Goal: Task Accomplishment & Management: Use online tool/utility

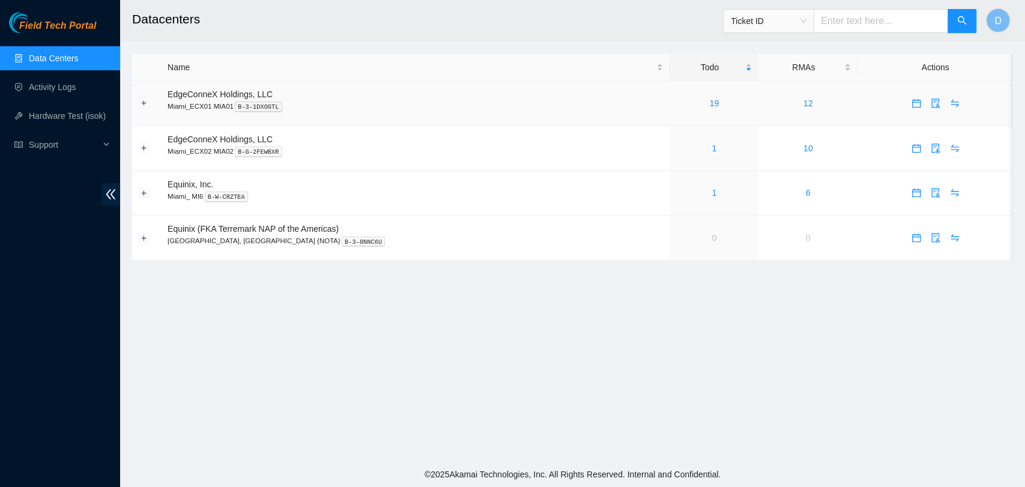
click at [687, 93] on td "19" at bounding box center [713, 103] width 89 height 45
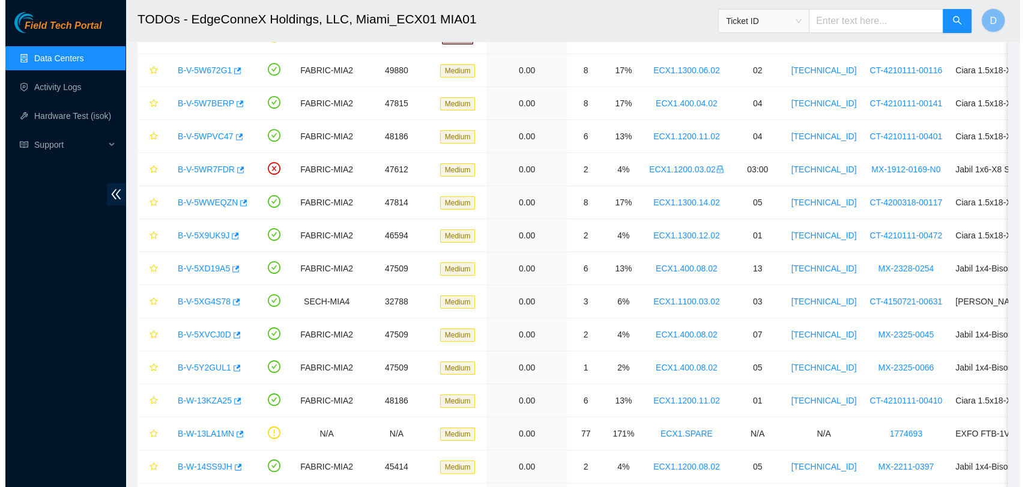
scroll to position [49, 0]
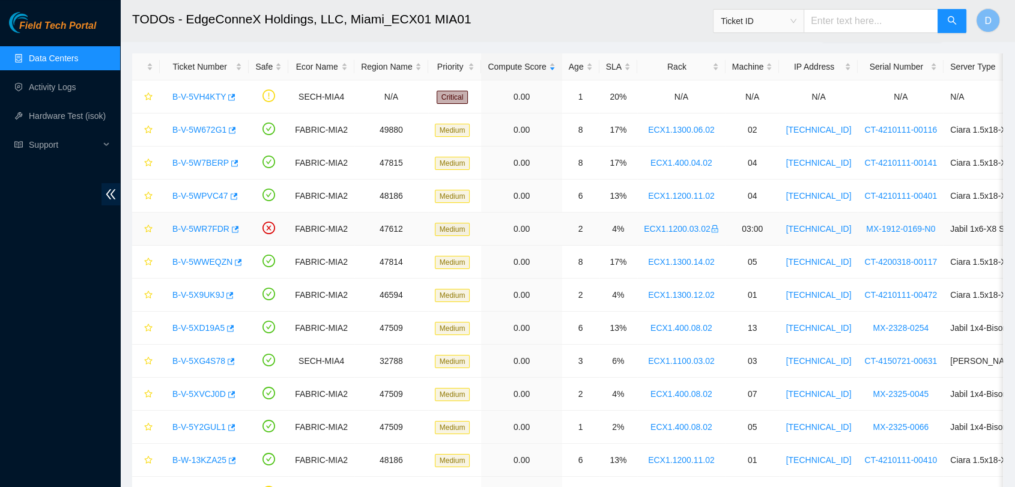
click at [201, 229] on link "B-V-5WR7FDR" at bounding box center [200, 229] width 57 height 10
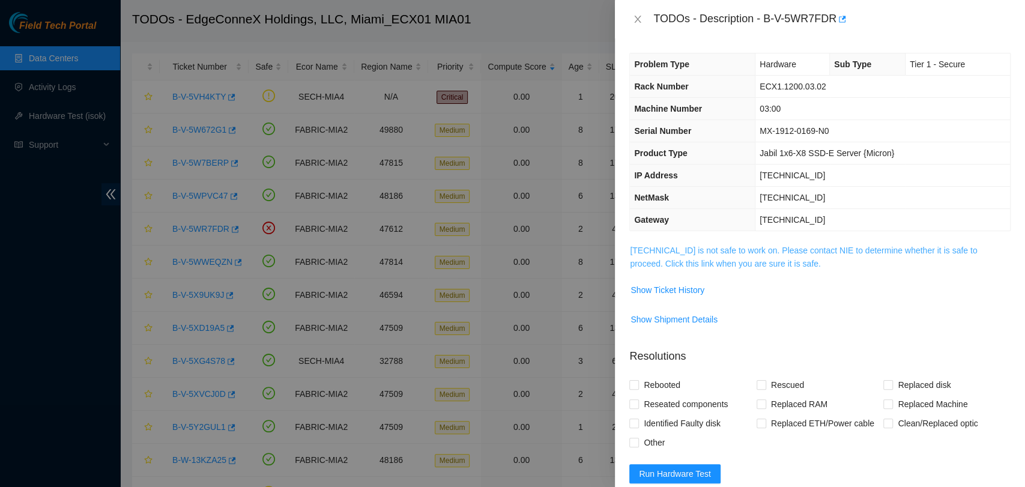
click at [720, 264] on link "23.45.154.136 is not safe to work on. Please contact NIE to determine whether i…" at bounding box center [803, 257] width 347 height 23
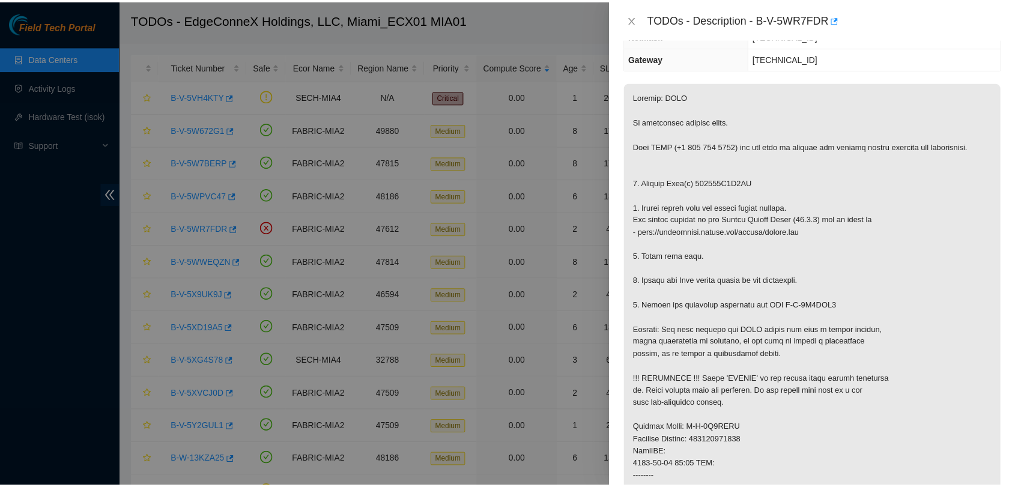
scroll to position [200, 0]
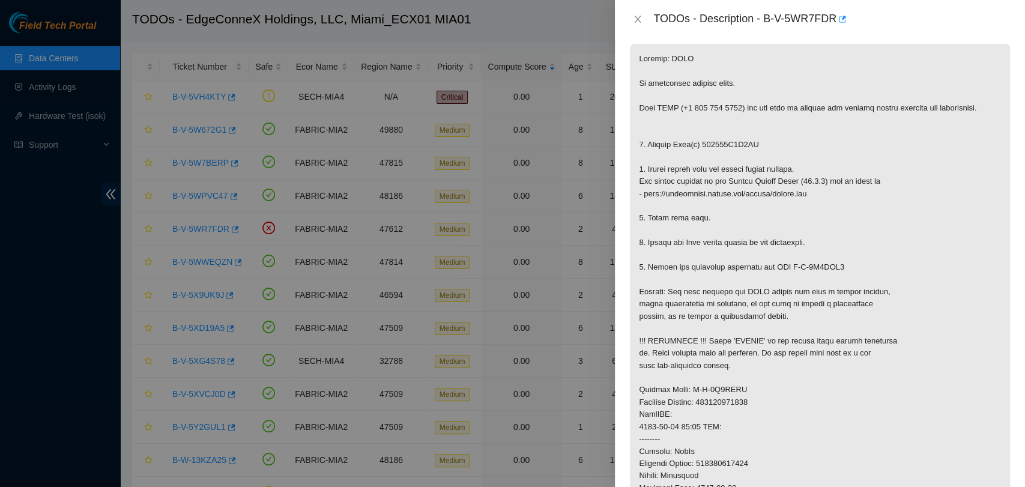
click at [621, 17] on div "TODOs - Description - B-V-5WR7FDR" at bounding box center [820, 19] width 410 height 38
click at [627, 20] on div "TODOs - Description - B-V-5WR7FDR" at bounding box center [820, 19] width 410 height 38
click at [636, 19] on icon "close" at bounding box center [638, 19] width 10 height 10
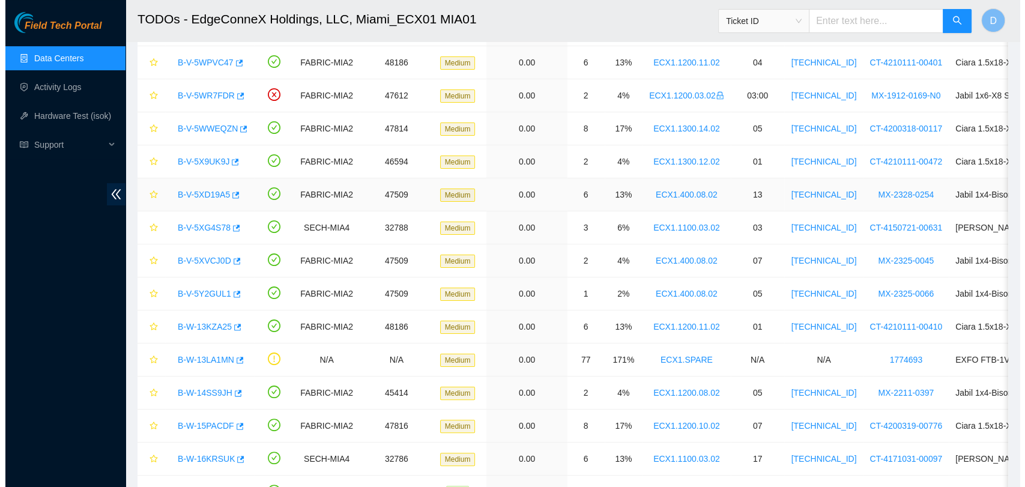
scroll to position [182, 0]
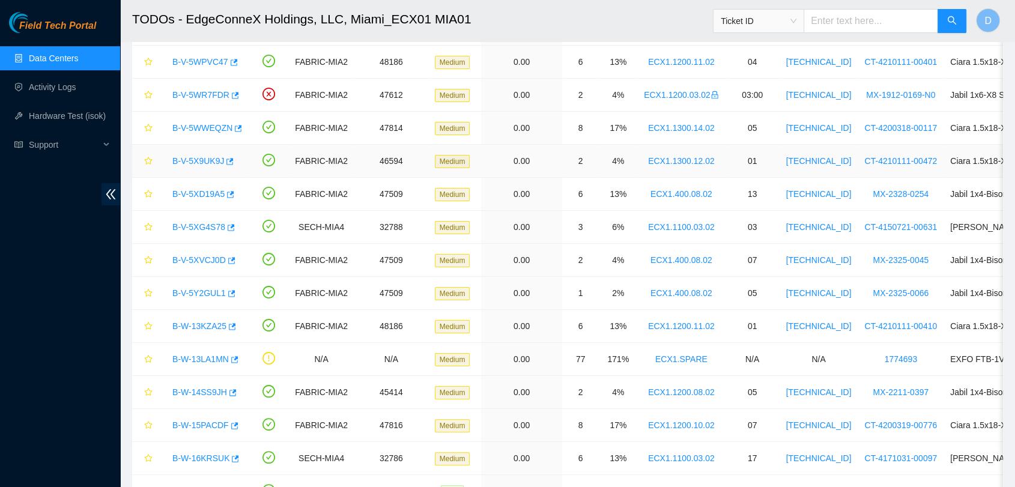
click at [187, 157] on link "B-V-5X9UK9J" at bounding box center [198, 161] width 52 height 10
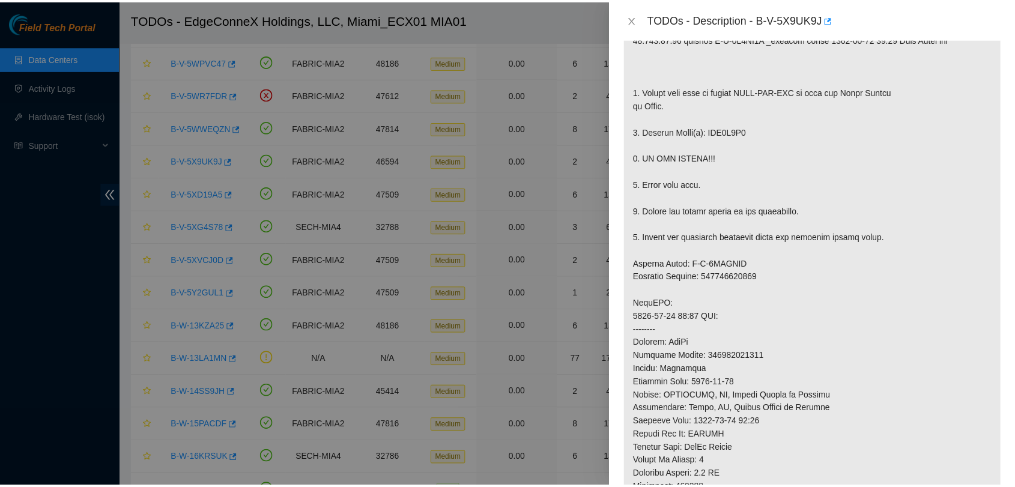
scroll to position [278, 0]
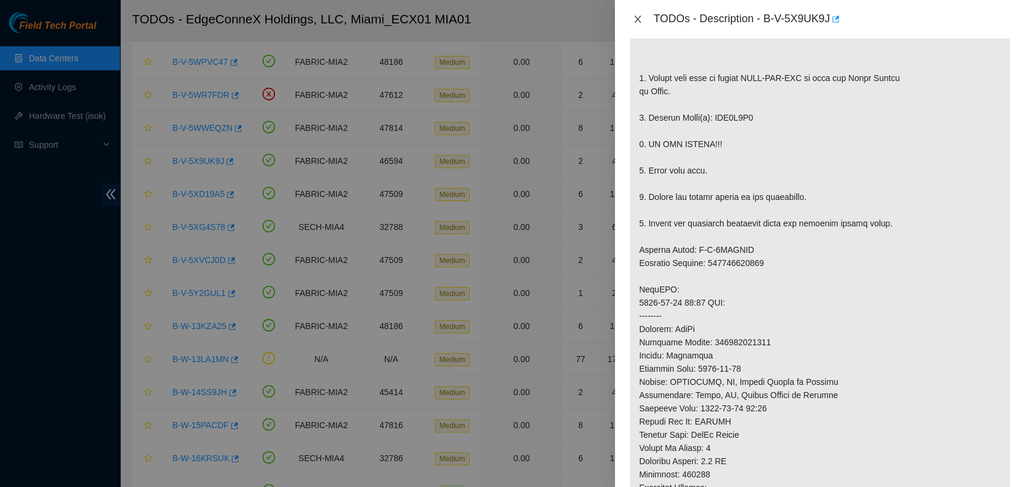
click at [642, 19] on icon "close" at bounding box center [638, 19] width 10 height 10
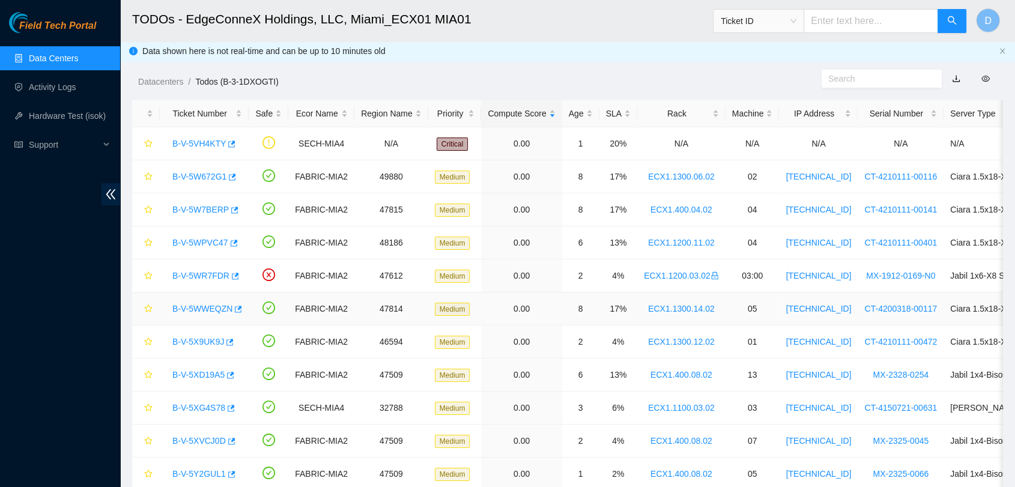
scroll to position [0, 0]
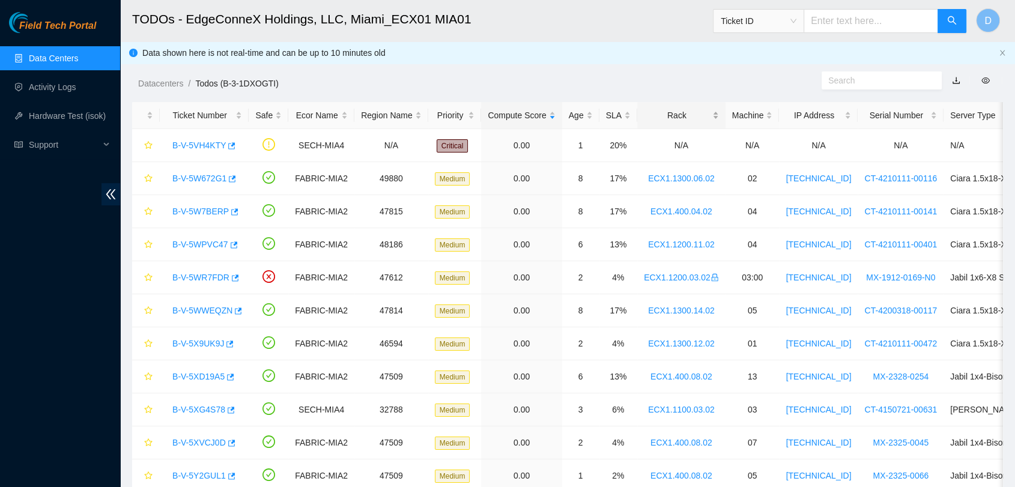
click at [670, 119] on div "Rack" at bounding box center [681, 115] width 75 height 13
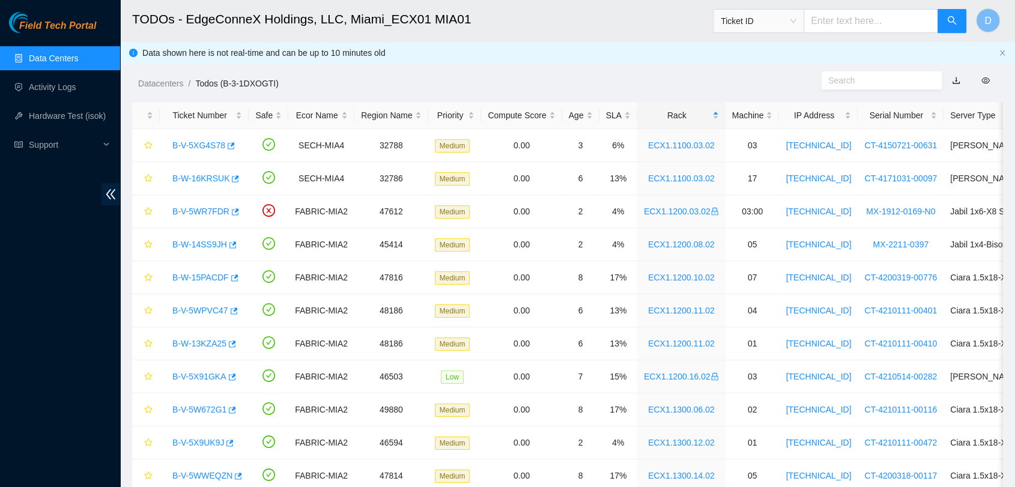
click at [60, 54] on link "Data Centers" at bounding box center [53, 58] width 49 height 10
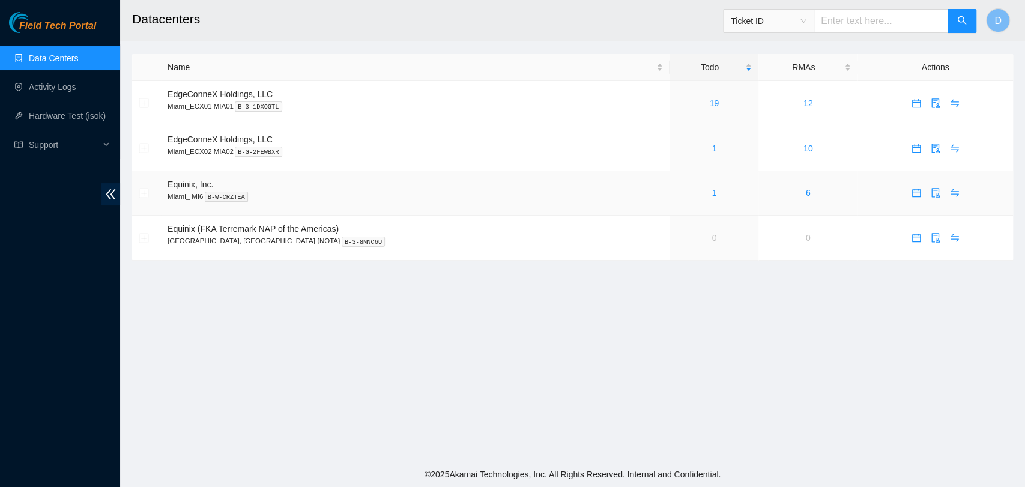
click at [676, 193] on div "1" at bounding box center [714, 192] width 76 height 13
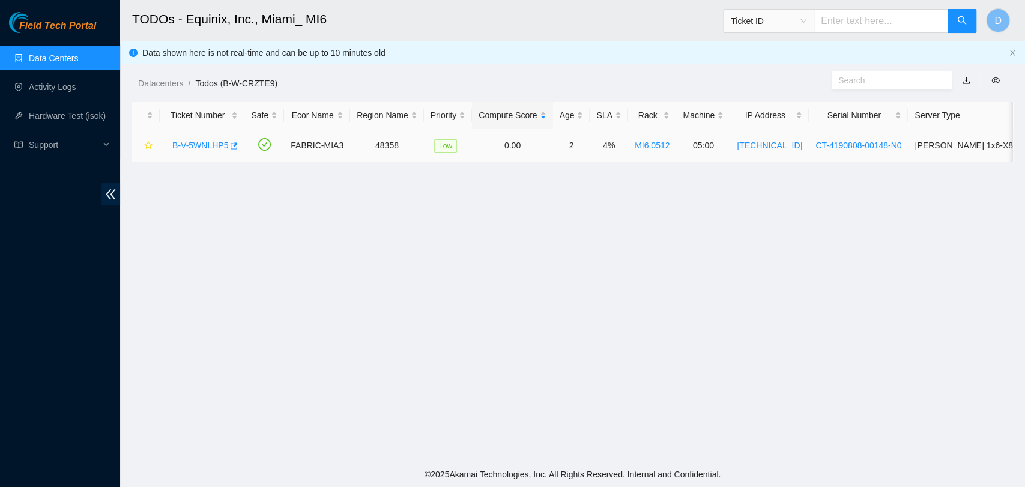
click at [223, 145] on link "B-V-5WNLHP5" at bounding box center [200, 145] width 56 height 10
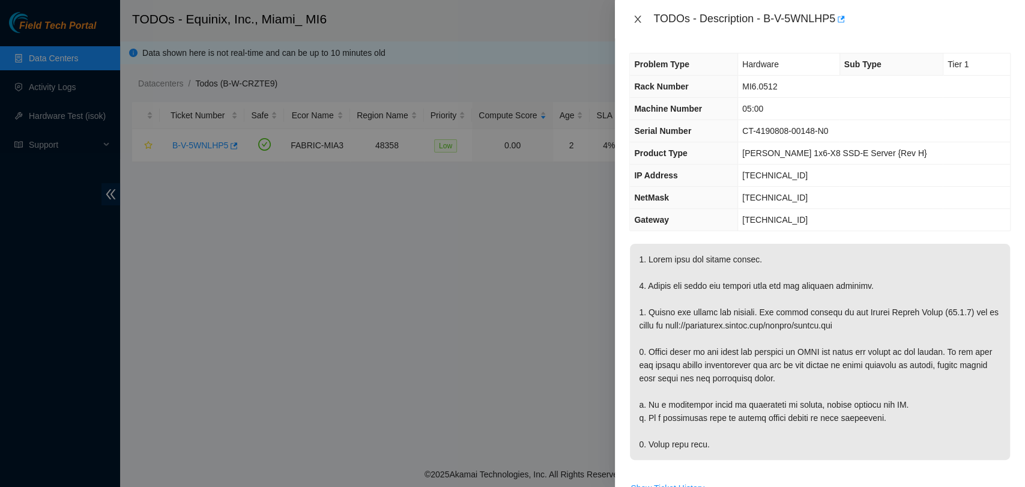
click at [634, 20] on icon "close" at bounding box center [638, 19] width 10 height 10
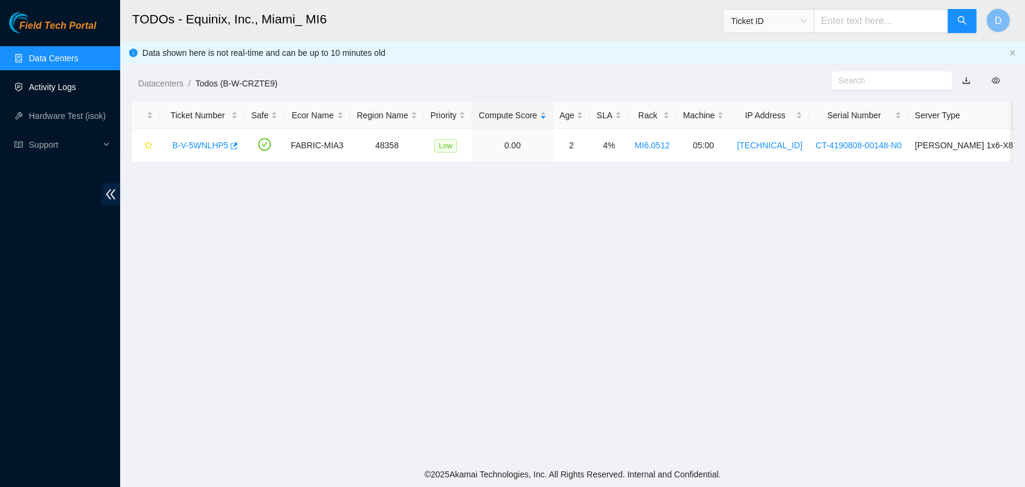
click at [76, 92] on link "Activity Logs" at bounding box center [52, 87] width 47 height 10
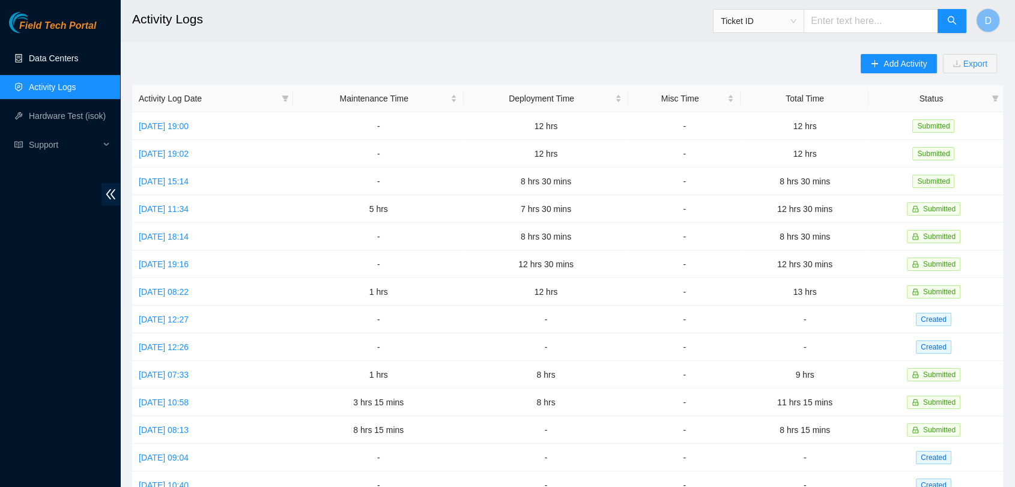
click at [29, 63] on link "Data Centers" at bounding box center [53, 58] width 49 height 10
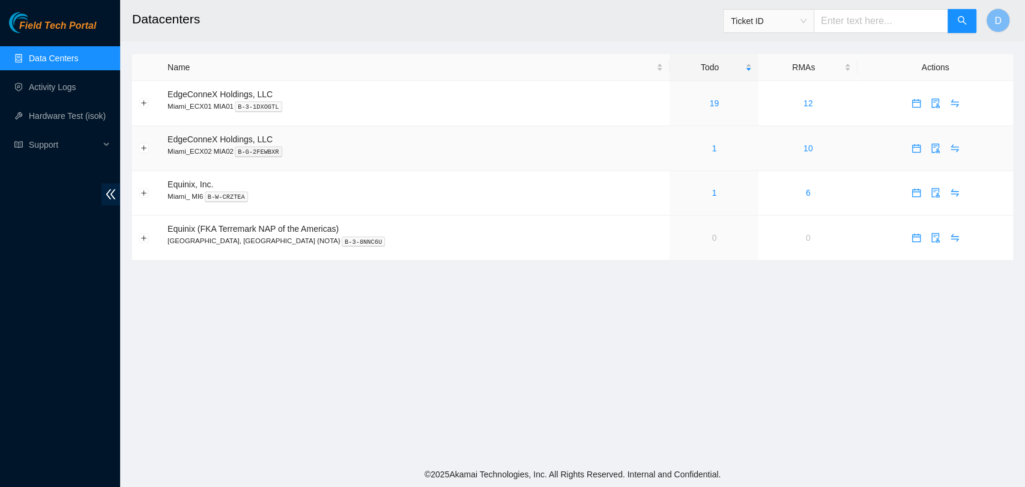
click at [683, 154] on div "1" at bounding box center [714, 148] width 76 height 13
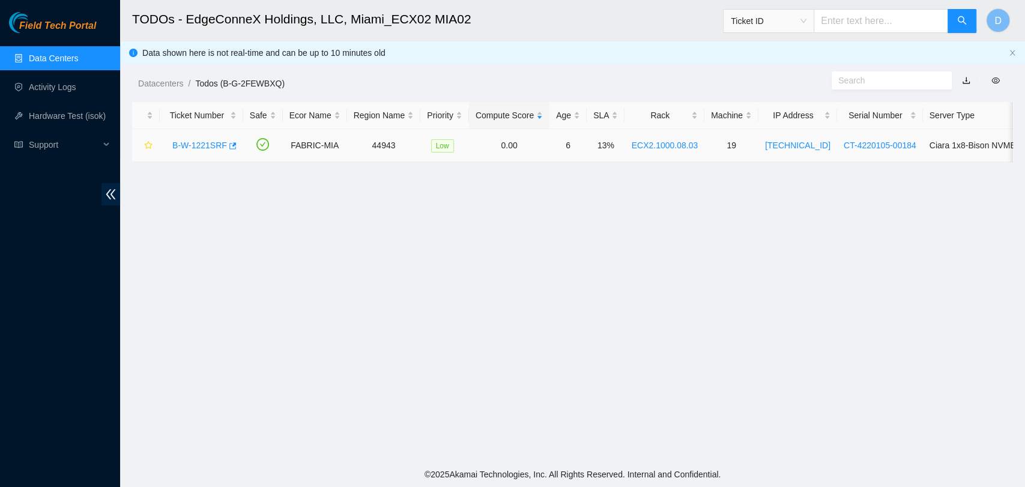
click at [209, 142] on link "B-W-1221SRF" at bounding box center [199, 145] width 55 height 10
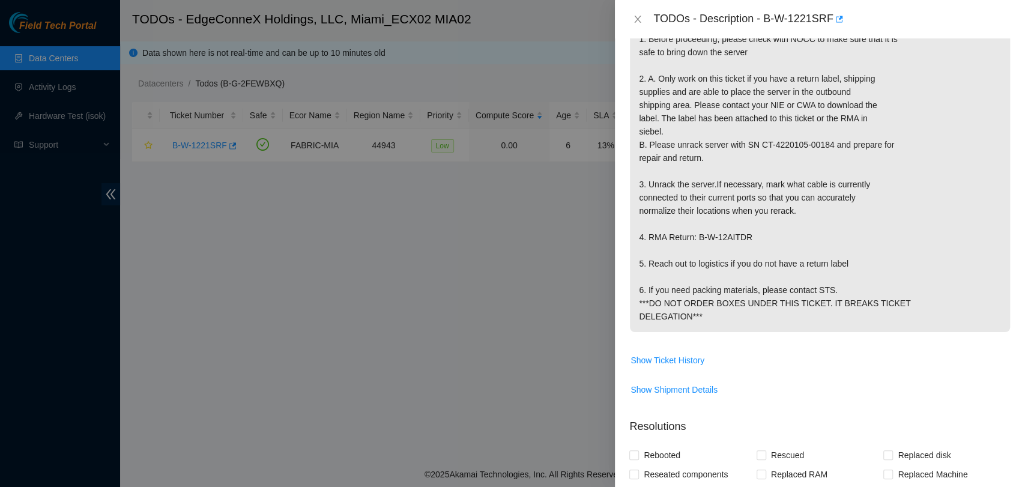
scroll to position [267, 0]
click at [633, 20] on icon "close" at bounding box center [638, 19] width 10 height 10
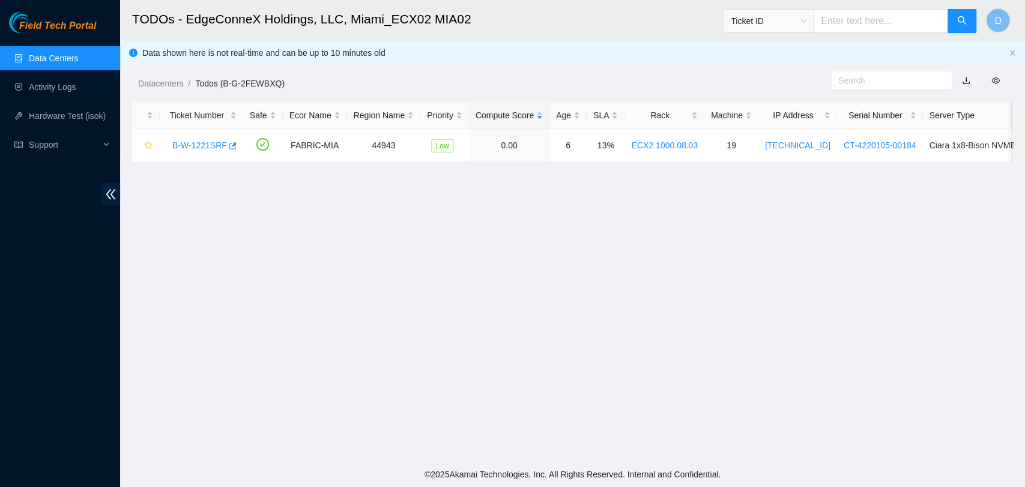
scroll to position [319, 0]
click at [77, 56] on link "Data Centers" at bounding box center [53, 58] width 49 height 10
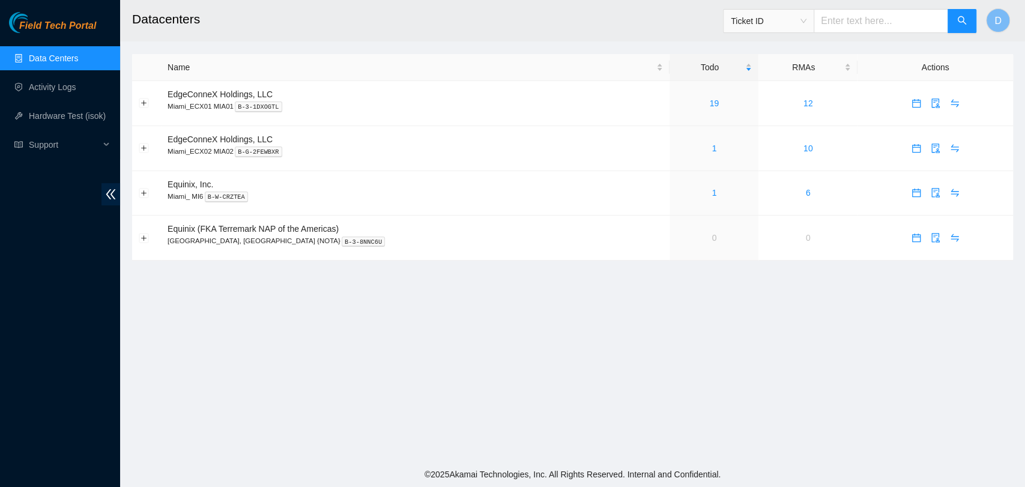
click at [71, 62] on link "Data Centers" at bounding box center [53, 58] width 49 height 10
